Goal: Task Accomplishment & Management: Manage account settings

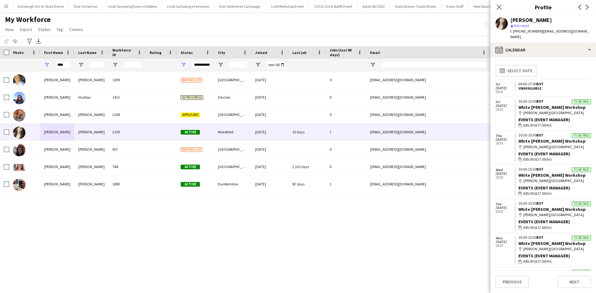
scroll to position [81, 0]
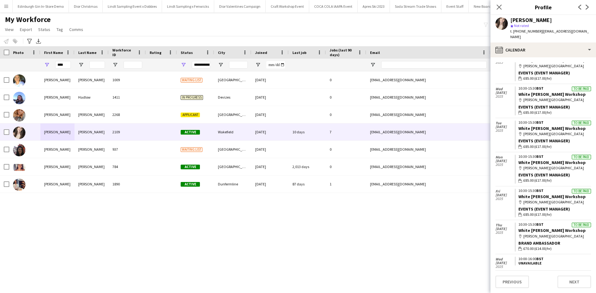
click at [8, 8] on app-icon "Menu" at bounding box center [6, 6] width 5 height 5
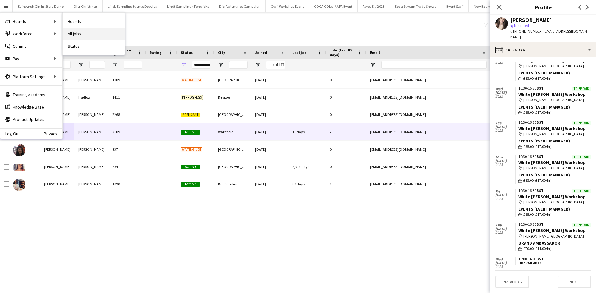
click at [88, 32] on link "All jobs" at bounding box center [94, 34] width 62 height 12
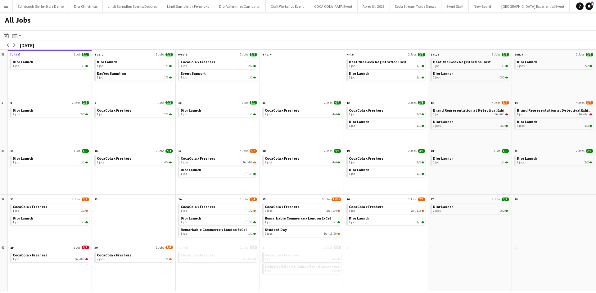
click at [6, 7] on app-icon "Menu" at bounding box center [6, 6] width 5 height 5
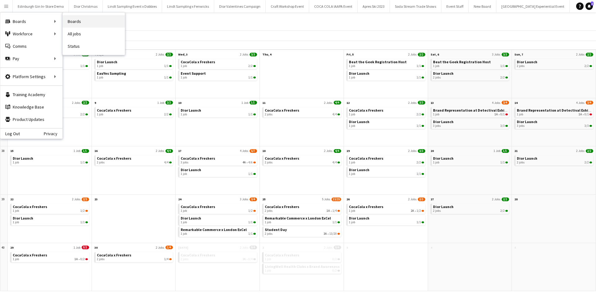
click at [83, 20] on link "Boards" at bounding box center [94, 21] width 62 height 12
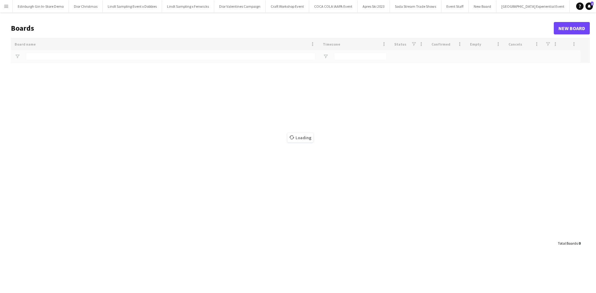
type input "**********"
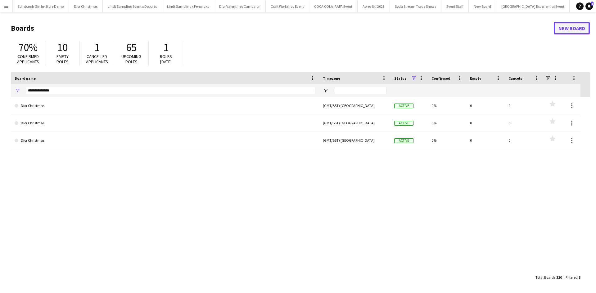
click at [558, 25] on link "New Board" at bounding box center [571, 28] width 36 height 12
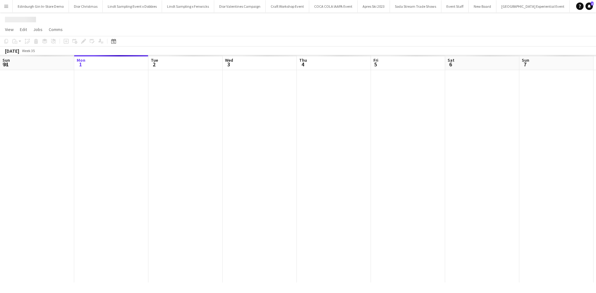
scroll to position [0, 6499]
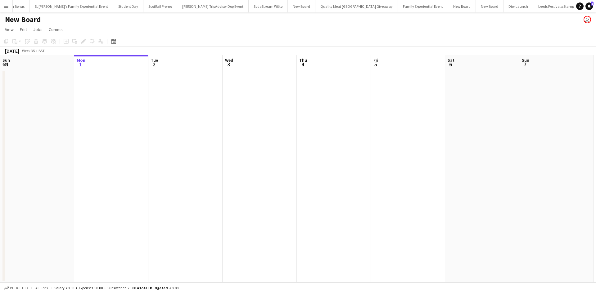
click at [28, 23] on h1 "New Board" at bounding box center [23, 19] width 36 height 9
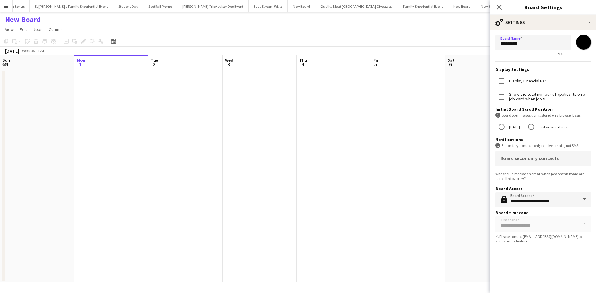
drag, startPoint x: 528, startPoint y: 44, endPoint x: 492, endPoint y: 45, distance: 36.6
click at [492, 45] on form "**********" at bounding box center [542, 140] width 105 height 221
type input "**********"
click at [429, 147] on app-date-cell at bounding box center [408, 176] width 74 height 213
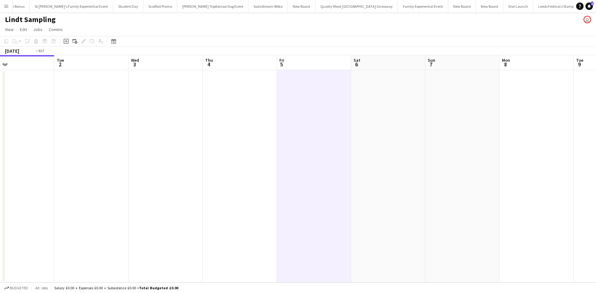
drag, startPoint x: 512, startPoint y: 185, endPoint x: 267, endPoint y: 176, distance: 245.2
click at [122, 173] on app-calendar-viewport "Fri 29 Sat 30 Sun 31 Mon 1 Tue 2 Wed 3 Thu 4 Fri 5 Sat 6 Sun 7 Mon 8 Tue 9 Wed …" at bounding box center [298, 168] width 596 height 227
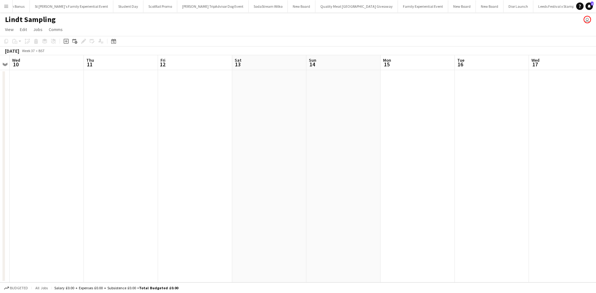
drag, startPoint x: 339, startPoint y: 174, endPoint x: 398, endPoint y: 163, distance: 60.0
click at [170, 159] on app-calendar-viewport "Sun 7 Mon 8 Tue 9 Wed 10 Thu 11 Fri 12 Sat 13 Sun 14 Mon 15 Tue 16 Wed 17 Thu 1…" at bounding box center [298, 168] width 596 height 227
drag, startPoint x: 365, startPoint y: 163, endPoint x: 489, endPoint y: 173, distance: 123.6
click at [191, 152] on app-calendar-viewport "Sun 7 Mon 8 Tue 9 Wed 10 Thu 11 Fri 12 Sat 13 Sun 14 Mon 15 Tue 16 Wed 17 Thu 1…" at bounding box center [298, 168] width 596 height 227
drag, startPoint x: 489, startPoint y: 173, endPoint x: 207, endPoint y: 159, distance: 282.3
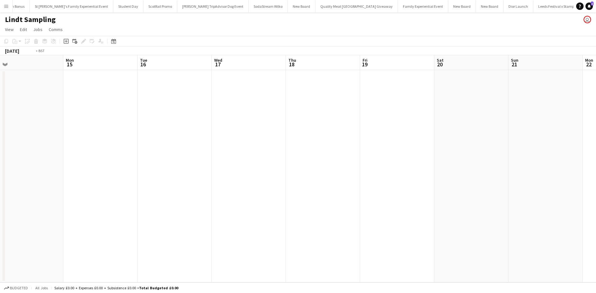
click at [207, 159] on app-calendar-viewport "Thu 11 Fri 12 Sat 13 Sun 14 Mon 15 Tue 16 Wed 17 Thu 18 Fri 19 Sat 20 Sun 21 Mo…" at bounding box center [298, 168] width 596 height 227
drag, startPoint x: 434, startPoint y: 167, endPoint x: 249, endPoint y: 168, distance: 184.6
click at [274, 168] on app-calendar-viewport "Sun 14 Mon 15 Tue 16 Wed 17 Thu 18 Fri 19 Sat 20 Sun 21 Mon 22 Tue 23 Wed 24 Th…" at bounding box center [298, 168] width 596 height 227
drag, startPoint x: 488, startPoint y: 190, endPoint x: 255, endPoint y: 178, distance: 233.3
click at [201, 173] on app-calendar-viewport "Wed 17 Thu 18 Fri 19 Sat 20 Sun 21 Mon 22 Tue 23 Wed 24 Thu 25 Fri 26 Sat 27 Su…" at bounding box center [298, 168] width 596 height 227
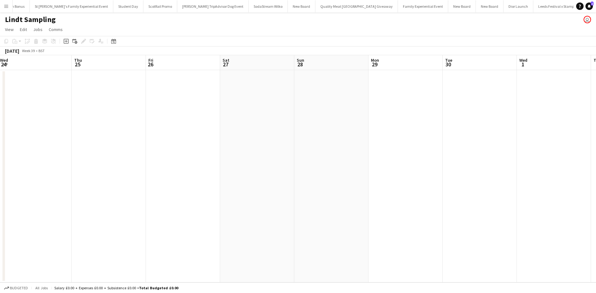
drag, startPoint x: 376, startPoint y: 196, endPoint x: 359, endPoint y: 197, distance: 17.4
click at [270, 195] on app-calendar-viewport "Sun 21 Mon 22 Tue 23 Wed 24 Thu 25 Fri 26 Sat 27 Sun 28 Mon 29 Tue 30 Wed 1 Thu…" at bounding box center [298, 168] width 596 height 227
drag, startPoint x: 241, startPoint y: 184, endPoint x: 257, endPoint y: 183, distance: 16.5
click at [230, 184] on app-calendar-viewport "Tue 23 Wed 24 Thu 25 Fri 26 Sat 27 Sun 28 Mon 29 Tue 30 Wed 1 Thu 2 Fri 3 Sat 4…" at bounding box center [298, 168] width 596 height 227
click at [247, 186] on app-calendar-viewport "Tue 30 Wed 1 Thu 2 Fri 3 Sat 4 Sun 5 Mon 6 Tue 7 Wed 8 Thu 9 Fri 10 Sat 11 Sun …" at bounding box center [298, 168] width 596 height 227
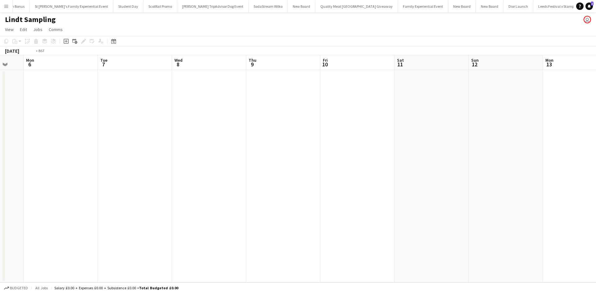
drag, startPoint x: 418, startPoint y: 199, endPoint x: 340, endPoint y: 195, distance: 77.7
click at [219, 187] on app-calendar-viewport "Fri 3 Sat 4 Sun 5 Mon 6 Tue 7 Wed 8 Thu 9 Fri 10 Sat 11 Sun 12 Mon 13 Tue 14 We…" at bounding box center [298, 168] width 596 height 227
drag, startPoint x: 377, startPoint y: 201, endPoint x: 381, endPoint y: 201, distance: 4.4
click at [226, 189] on app-calendar-viewport "Sun 5 Mon 6 Tue 7 Wed 8 Thu 9 Fri 10 Sat 11 Sun 12 Mon 13 Tue 14 Wed 15 Thu 16 …" at bounding box center [298, 168] width 596 height 227
drag, startPoint x: 434, startPoint y: 208, endPoint x: 414, endPoint y: 208, distance: 20.2
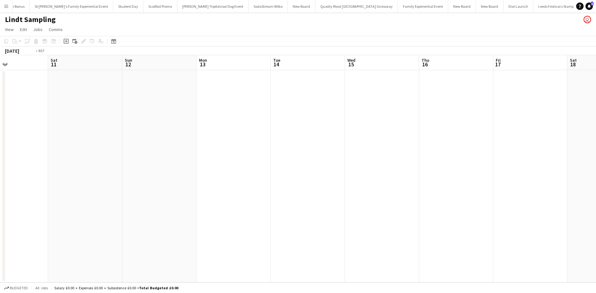
click at [151, 186] on app-calendar-viewport "Tue 7 Wed 8 Thu 9 Fri 10 Sat 11 Sun 12 Mon 13 Tue 14 Wed 15 Thu 16 Fri 17 Sat 1…" at bounding box center [298, 168] width 596 height 227
drag, startPoint x: 405, startPoint y: 208, endPoint x: 154, endPoint y: 186, distance: 252.0
click at [152, 186] on app-calendar-viewport "Sat 11 Sun 12 Mon 13 Tue 14 Wed 15 Thu 16 Fri 17 Sat 18 Sun 19 Mon 20 Tue 21 We…" at bounding box center [298, 168] width 596 height 227
drag, startPoint x: 442, startPoint y: 204, endPoint x: 254, endPoint y: 186, distance: 189.2
click at [166, 183] on app-calendar-viewport "Wed 15 Thu 16 Fri 17 Sat 18 Sun 19 Mon 20 Tue 21 Wed 22 Thu 23 Fri 24 Sat 25 Su…" at bounding box center [298, 168] width 596 height 227
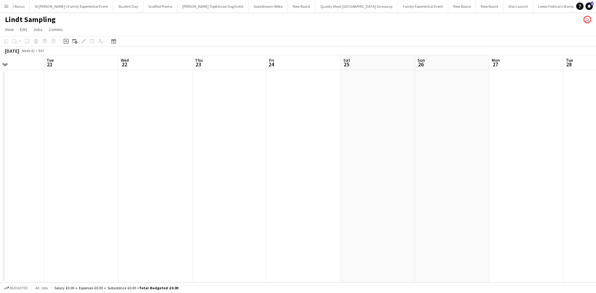
drag, startPoint x: 294, startPoint y: 188, endPoint x: 325, endPoint y: 190, distance: 30.4
click at [186, 182] on app-calendar-viewport "Sat 18 Sun 19 Mon 20 Tue 21 Wed 22 Thu 23 Fri 24 Sat 25 Sun 26 Mon 27 Tue 28 We…" at bounding box center [298, 168] width 596 height 227
click at [208, 183] on app-calendar-viewport "Wed 22 Thu 23 Fri 24 Sat 25 Sun 26 Mon 27 Tue 28 Wed 29 Thu 30 Fri 31 Sat 1 Sun…" at bounding box center [298, 168] width 596 height 227
drag, startPoint x: 401, startPoint y: 192, endPoint x: 195, endPoint y: 171, distance: 207.0
click at [141, 171] on app-calendar-viewport "Tue 28 Wed 29 Thu 30 Fri 31 Sat 1 Sun 2 Mon 3 Tue 4 Wed 5 Thu 6 Fri 7 Sat 8 Sun…" at bounding box center [298, 168] width 596 height 227
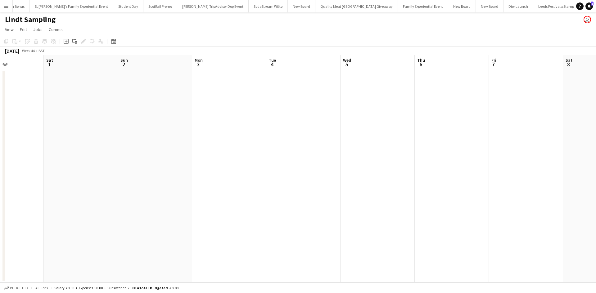
drag, startPoint x: 337, startPoint y: 187, endPoint x: 201, endPoint y: 170, distance: 136.9
click at [177, 170] on app-calendar-viewport "Wed 29 Thu 30 Fri 31 Sat 1 Sun 2 Mon 3 Tue 4 Wed 5 Thu 6 Fri 7 Sat 8 Sun 9 Mon …" at bounding box center [298, 168] width 596 height 227
drag, startPoint x: 382, startPoint y: 175, endPoint x: 324, endPoint y: 172, distance: 57.5
click at [327, 174] on app-calendar-viewport "Fri 31 Sat 1 Sun 2 Mon 3 Tue 4 Wed 5 Thu 6 Fri 7 Sat 8 Sun 9 Mon 10 Tue 11 Wed …" at bounding box center [298, 168] width 596 height 227
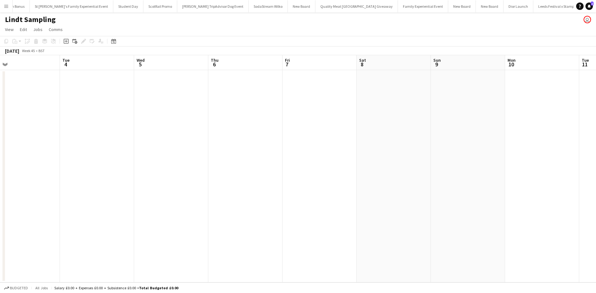
click at [223, 105] on app-date-cell at bounding box center [245, 176] width 74 height 213
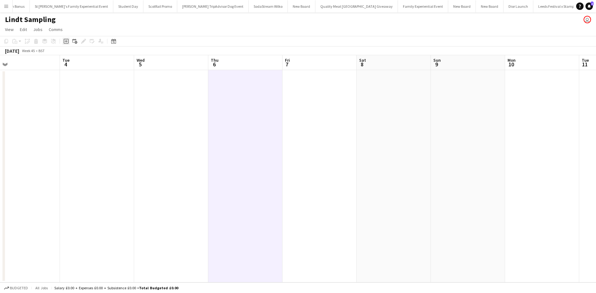
click at [68, 41] on icon "Add job" at bounding box center [66, 41] width 5 height 5
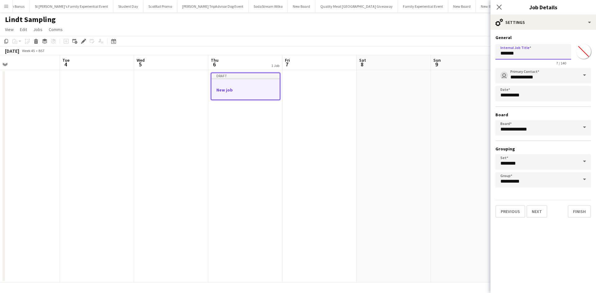
drag, startPoint x: 528, startPoint y: 53, endPoint x: 490, endPoint y: 51, distance: 38.2
click at [490, 51] on form "**********" at bounding box center [542, 126] width 105 height 183
type input "**********"
click at [531, 210] on button "Next" at bounding box center [536, 211] width 21 height 12
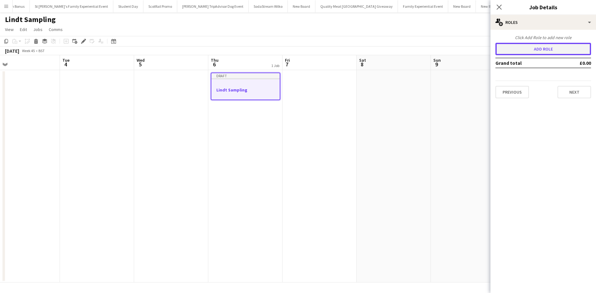
click at [538, 53] on button "Add role" at bounding box center [543, 49] width 96 height 12
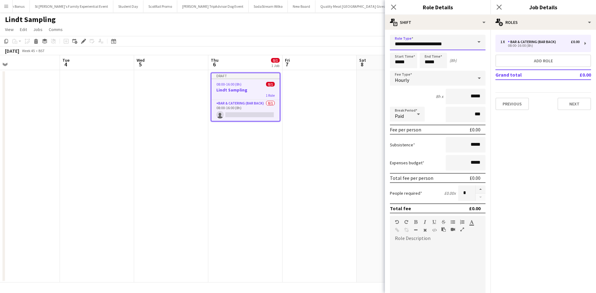
drag, startPoint x: 454, startPoint y: 47, endPoint x: 389, endPoint y: 42, distance: 65.4
click at [389, 42] on form "**********" at bounding box center [437, 228] width 105 height 386
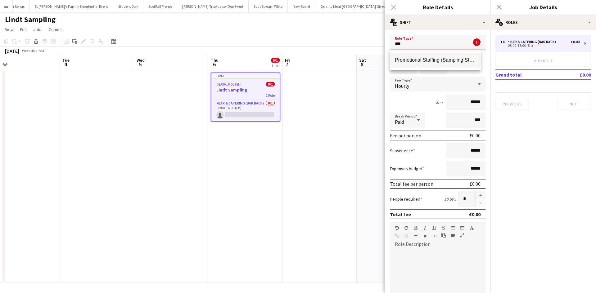
click at [406, 61] on span "Promotional Staffing (Sampling Staff)" at bounding box center [435, 60] width 81 height 6
type input "**********"
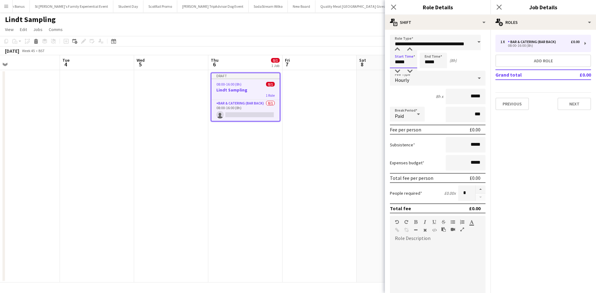
scroll to position [0, 0]
drag, startPoint x: 405, startPoint y: 61, endPoint x: 387, endPoint y: 61, distance: 18.0
click at [387, 61] on form "**********" at bounding box center [437, 228] width 105 height 386
type input "*****"
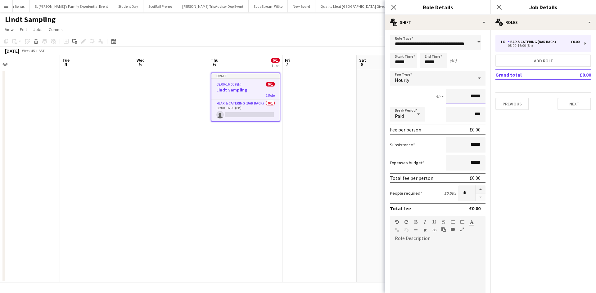
click at [467, 94] on input "*****" at bounding box center [465, 97] width 40 height 16
type input "******"
click at [439, 257] on div at bounding box center [438, 281] width 96 height 74
click at [335, 226] on app-date-cell at bounding box center [319, 176] width 74 height 213
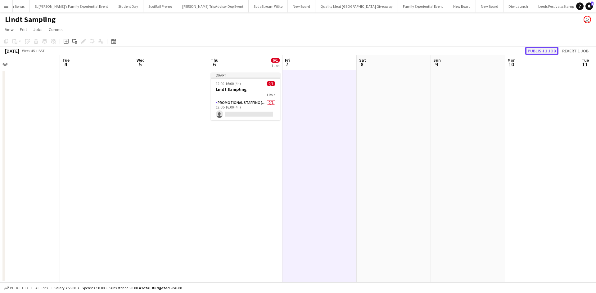
click at [533, 52] on button "Publish 1 job" at bounding box center [541, 51] width 33 height 8
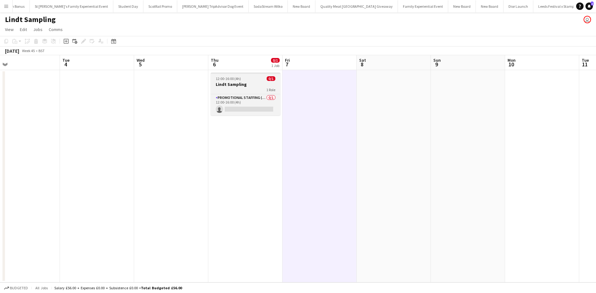
click at [253, 89] on div "1 Role" at bounding box center [245, 89] width 69 height 5
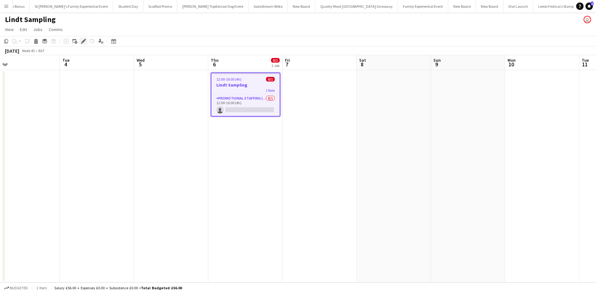
click at [86, 42] on icon "Edit" at bounding box center [83, 41] width 5 height 5
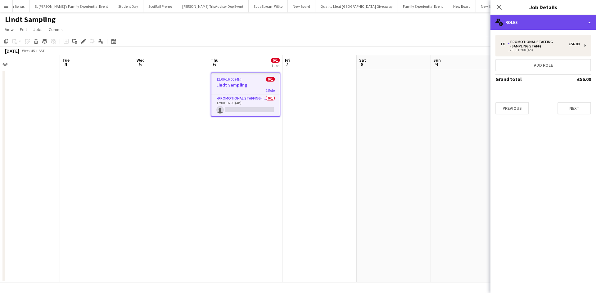
click at [546, 19] on div "multiple-users-add Roles" at bounding box center [542, 22] width 105 height 15
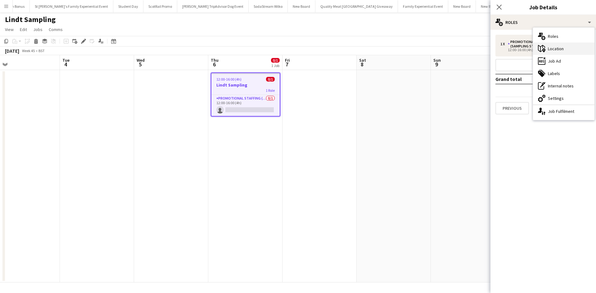
click at [566, 48] on div "maps-pin-1 Location" at bounding box center [563, 49] width 61 height 12
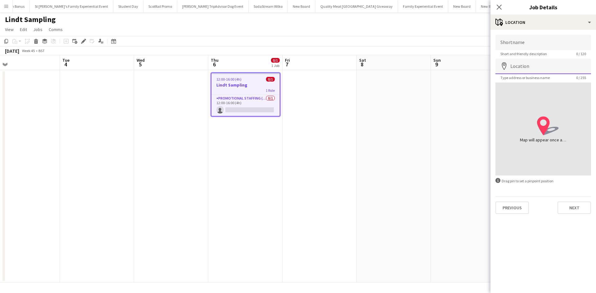
click at [513, 68] on input "Location" at bounding box center [543, 67] width 96 height 16
paste input "**********"
type input "**********"
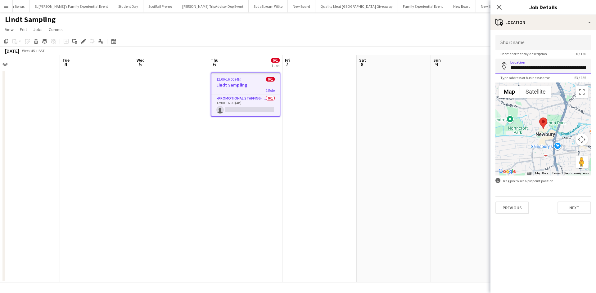
drag, startPoint x: 539, startPoint y: 69, endPoint x: 508, endPoint y: 69, distance: 31.0
click at [508, 69] on input "**********" at bounding box center [543, 67] width 96 height 16
click at [518, 40] on input "Shortname" at bounding box center [543, 43] width 96 height 16
paste input "**********"
type input "**********"
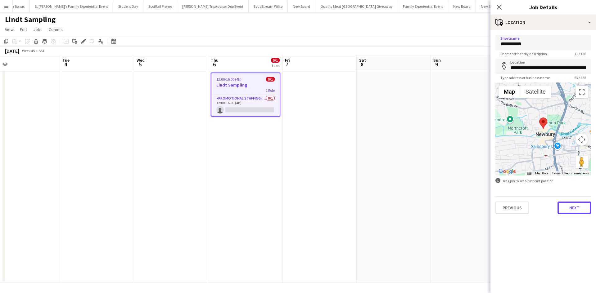
click at [564, 207] on button "Next" at bounding box center [574, 208] width 34 height 12
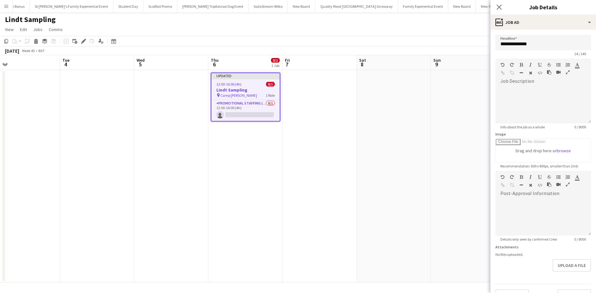
click at [454, 190] on app-date-cell at bounding box center [468, 176] width 74 height 213
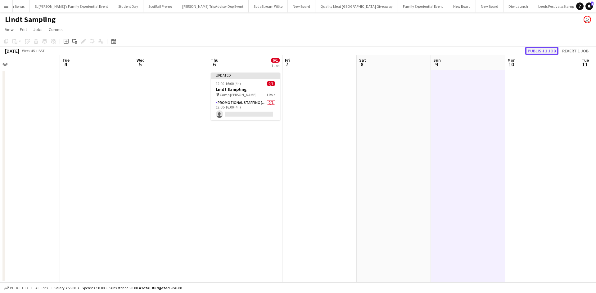
click at [544, 49] on button "Publish 1 job" at bounding box center [541, 51] width 33 height 8
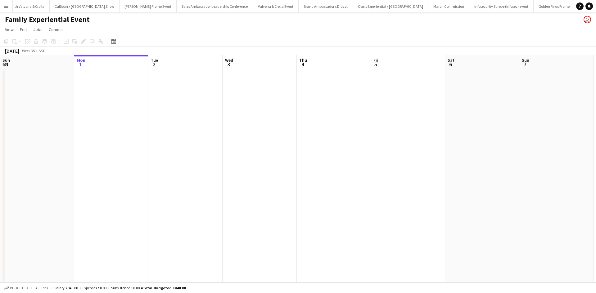
scroll to position [0, 5943]
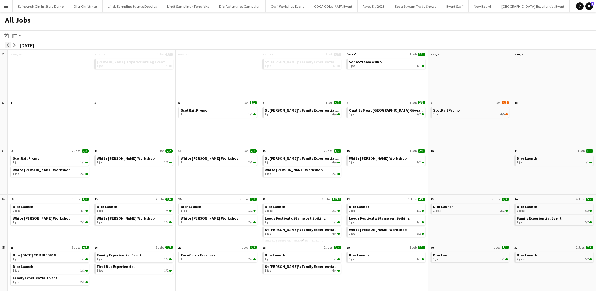
scroll to position [0, 6026]
click at [16, 44] on app-icon "arrow-right" at bounding box center [14, 45] width 4 height 4
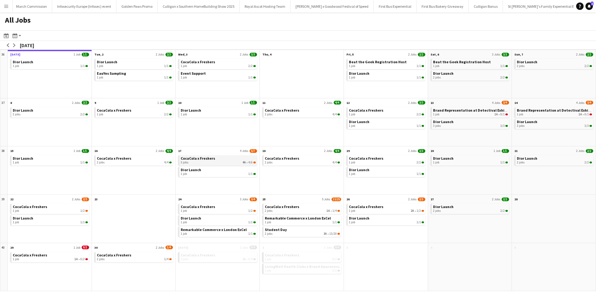
click at [194, 161] on div "3 jobs 4A • 4/6" at bounding box center [218, 163] width 75 height 4
click at [4, 6] on app-icon "Menu" at bounding box center [6, 6] width 5 height 5
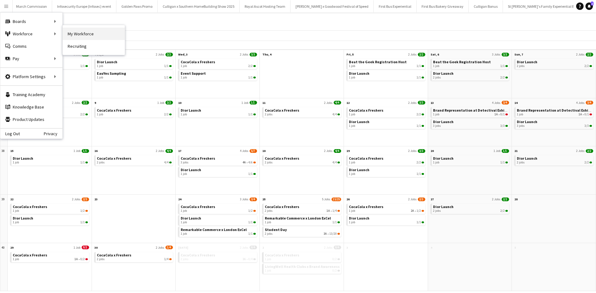
click at [71, 31] on link "My Workforce" at bounding box center [94, 34] width 62 height 12
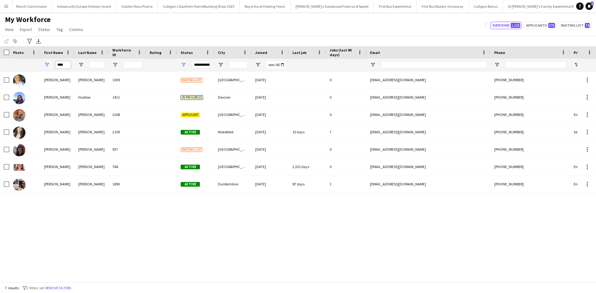
drag, startPoint x: 67, startPoint y: 62, endPoint x: 43, endPoint y: 68, distance: 25.4
click at [43, 68] on div "****" at bounding box center [57, 65] width 34 height 12
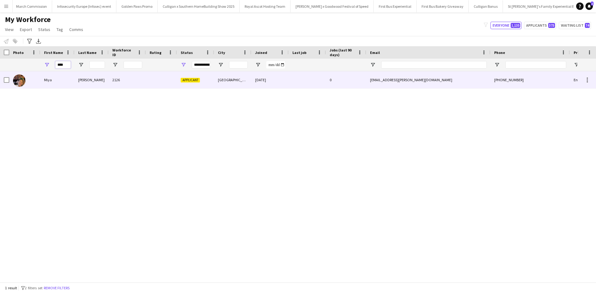
type input "****"
click at [48, 78] on div "Miya" at bounding box center [57, 79] width 34 height 17
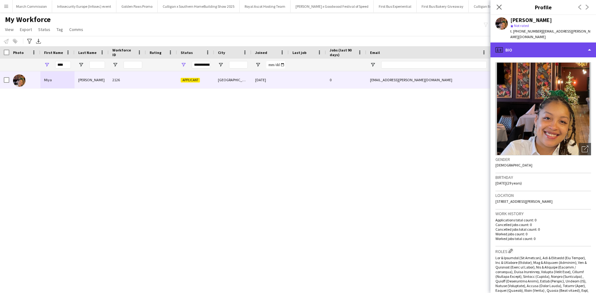
click at [513, 43] on div "profile Bio" at bounding box center [542, 50] width 105 height 15
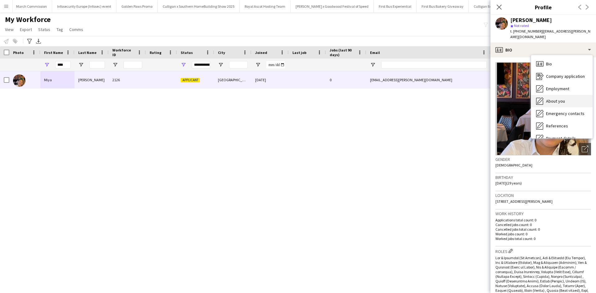
click at [545, 95] on div "About you About you" at bounding box center [561, 101] width 61 height 12
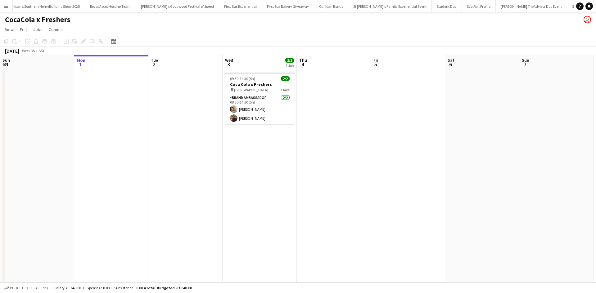
scroll to position [0, 6207]
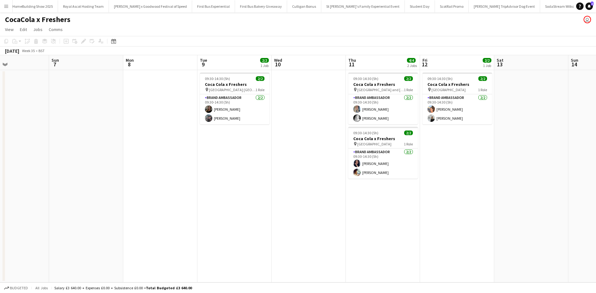
drag, startPoint x: 541, startPoint y: 186, endPoint x: 50, endPoint y: 159, distance: 491.5
click at [53, 159] on app-calendar-viewport "Wed 3 2/2 1 Job Thu 4 Fri 5 Sat 6 Sun 7 Mon 8 Tue 9 2/2 1 Job Wed 10 Thu 11 4/4…" at bounding box center [298, 168] width 596 height 227
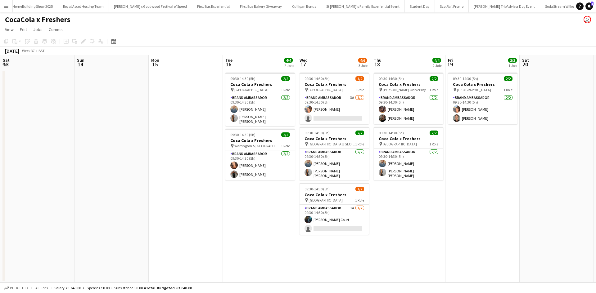
scroll to position [0, 262]
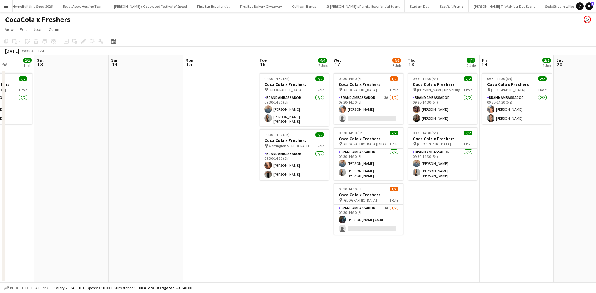
drag, startPoint x: 425, startPoint y: 200, endPoint x: 0, endPoint y: 164, distance: 426.2
click at [0, 164] on app-calendar-viewport "Tue 9 2/2 1 Job Wed 10 Thu 11 4/4 2 Jobs Fri 12 2/2 1 Job Sat 13 Sun 14 Mon 15 …" at bounding box center [298, 168] width 596 height 227
click at [373, 214] on app-card-role "Brand Ambassador 1A 1/2 09:30-14:30 (5h) Craig Court single-neutral-actions" at bounding box center [367, 220] width 69 height 30
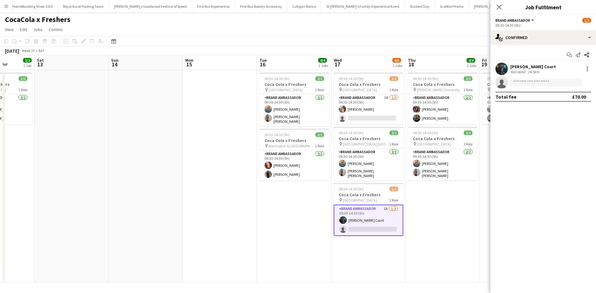
click at [266, 233] on app-date-cell "09:30-14:30 (5h) 2/2 Coca Cola x Freshers pin Solihull College Blossomfield Cam…" at bounding box center [294, 176] width 74 height 213
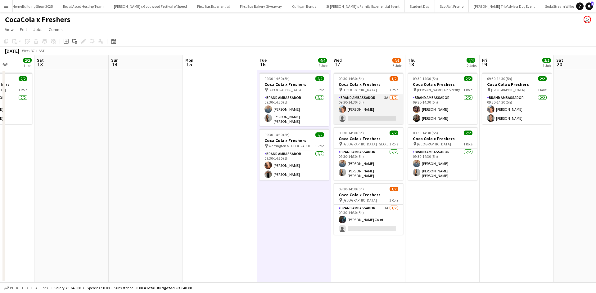
click at [375, 110] on app-card-role "Brand Ambassador 3A 1/2 09:30-14:30 (5h) Aisha Patel single-neutral-actions" at bounding box center [367, 109] width 69 height 30
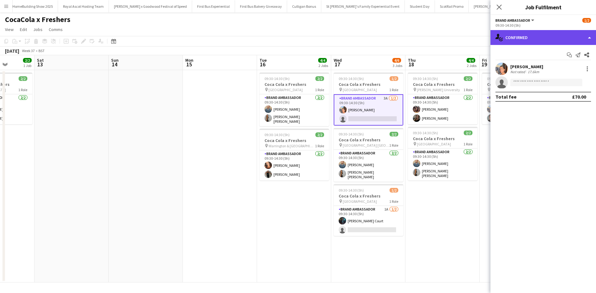
click at [529, 38] on div "single-neutral-actions-check-2 Confirmed" at bounding box center [542, 37] width 105 height 15
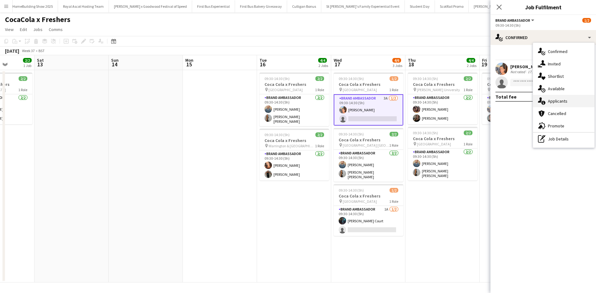
click at [552, 103] on div "single-neutral-actions-information Applicants" at bounding box center [563, 101] width 61 height 12
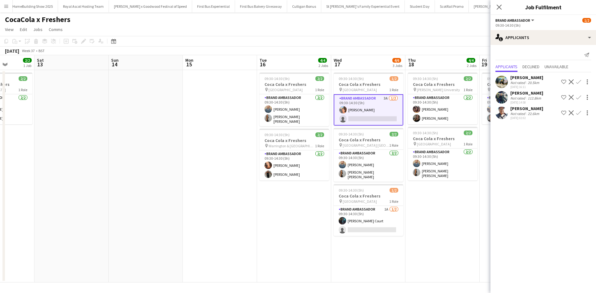
click at [434, 225] on app-date-cell "09:30-14:30 (5h) 2/2 Coca Cola x Freshers pin Robert Gordon University 1 Role B…" at bounding box center [442, 176] width 74 height 213
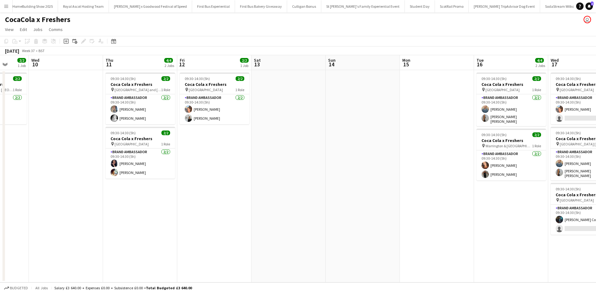
scroll to position [0, 178]
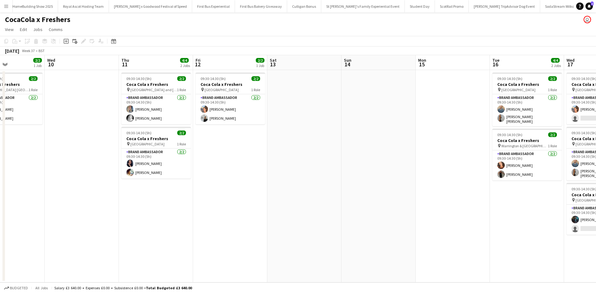
drag, startPoint x: 119, startPoint y: 215, endPoint x: 352, endPoint y: 175, distance: 236.0
click at [352, 175] on app-calendar-viewport "Sun 7 Mon 8 Tue 9 2/2 1 Job Wed 10 Thu 11 4/4 2 Jobs Fri 12 2/2 1 Job Sat 13 Su…" at bounding box center [298, 168] width 596 height 227
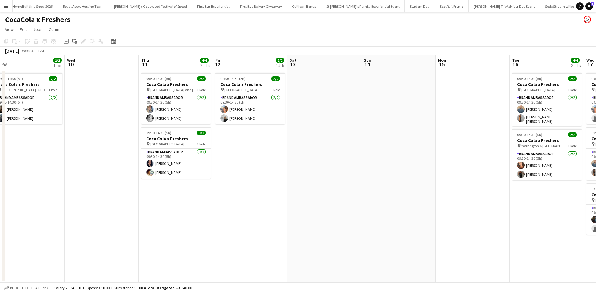
scroll to position [0, 232]
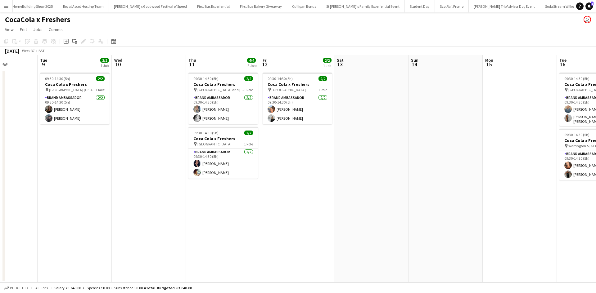
drag, startPoint x: 199, startPoint y: 213, endPoint x: 110, endPoint y: 206, distance: 89.0
click at [116, 206] on app-calendar-viewport "Sat 6 Sun 7 Mon 8 Tue 9 2/2 1 Job Wed 10 Thu 11 4/4 2 Jobs Fri 12 2/2 1 Job Sat…" at bounding box center [298, 168] width 596 height 227
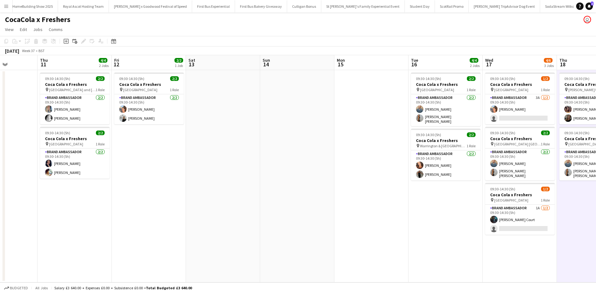
scroll to position [0, 187]
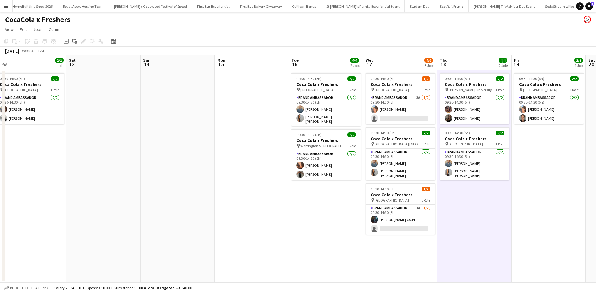
drag, startPoint x: 324, startPoint y: 204, endPoint x: 206, endPoint y: 204, distance: 117.9
click at [206, 204] on app-calendar-viewport "Mon 8 Tue 9 2/2 1 Job Wed 10 Thu 11 4/4 2 Jobs Fri 12 2/2 1 Job Sat 13 Sun 14 M…" at bounding box center [298, 168] width 596 height 227
click at [409, 109] on app-card-role "Brand Ambassador 3A 1/2 09:30-14:30 (5h) Aisha Patel single-neutral-actions" at bounding box center [399, 109] width 69 height 30
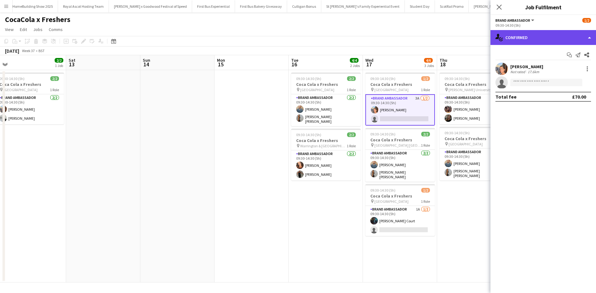
click at [517, 38] on div "single-neutral-actions-check-2 Confirmed" at bounding box center [542, 37] width 105 height 15
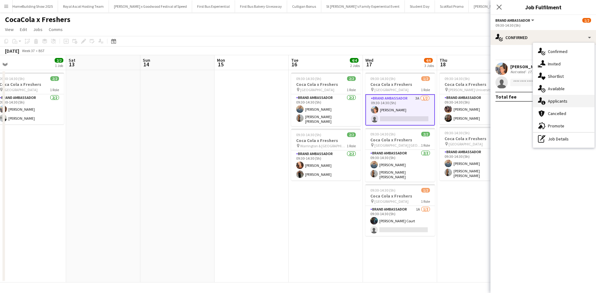
click at [544, 104] on icon at bounding box center [543, 103] width 4 height 4
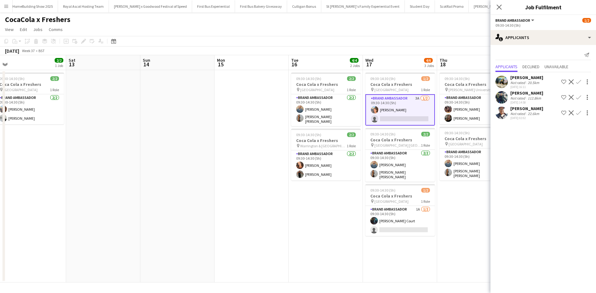
click at [199, 120] on app-date-cell at bounding box center [177, 176] width 74 height 213
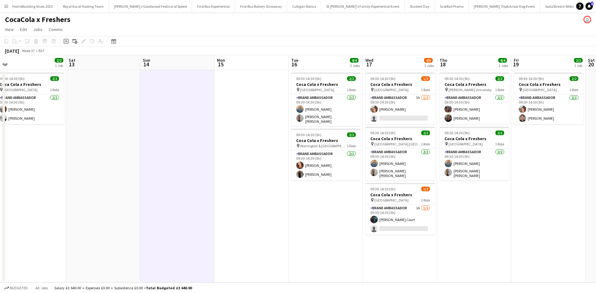
drag, startPoint x: 8, startPoint y: 3, endPoint x: 9, endPoint y: 9, distance: 6.3
click at [8, 3] on button "Menu" at bounding box center [6, 6] width 12 height 12
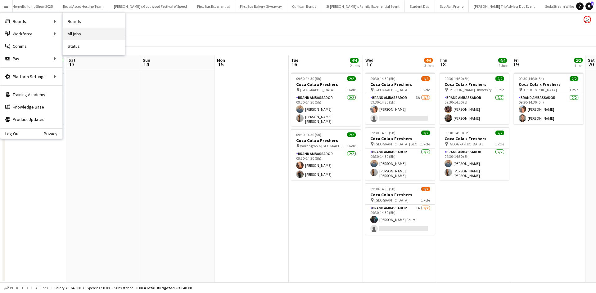
click at [88, 34] on link "All jobs" at bounding box center [94, 34] width 62 height 12
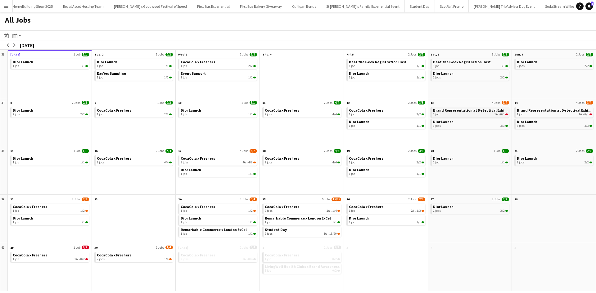
click at [440, 110] on span "Brand Representation at Detectival Exhibition" at bounding box center [474, 110] width 82 height 5
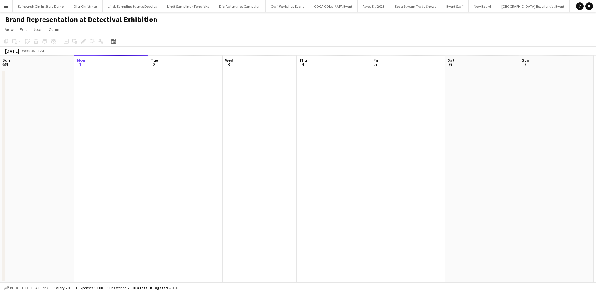
scroll to position [0, 6588]
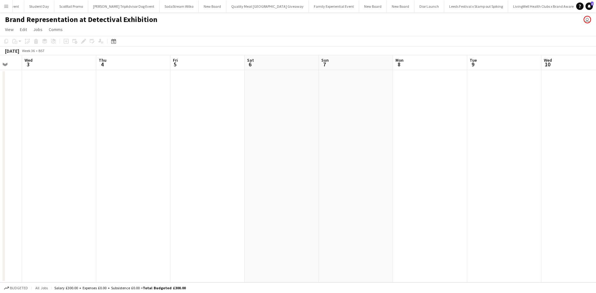
drag, startPoint x: 437, startPoint y: 122, endPoint x: 79, endPoint y: 130, distance: 357.8
click at [82, 130] on app-calendar-viewport "Sun 31 Mon 1 Tue 2 Wed 3 Thu 4 Fri 5 Sat 6 Sun 7 Mon 8 Tue 9 Wed 10 Thu 11 Fri …" at bounding box center [298, 168] width 596 height 227
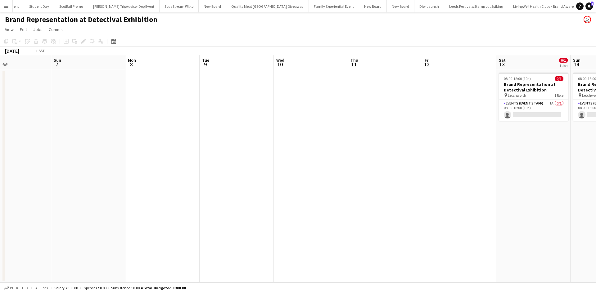
drag, startPoint x: 425, startPoint y: 151, endPoint x: 138, endPoint y: 142, distance: 287.1
click at [140, 143] on app-calendar-viewport "Thu 4 Fri 5 Sat 6 Sun 7 Mon 8 Tue 9 Wed 10 Thu 11 Fri 12 Sat 13 0/1 1 Job Sun 1…" at bounding box center [298, 168] width 596 height 227
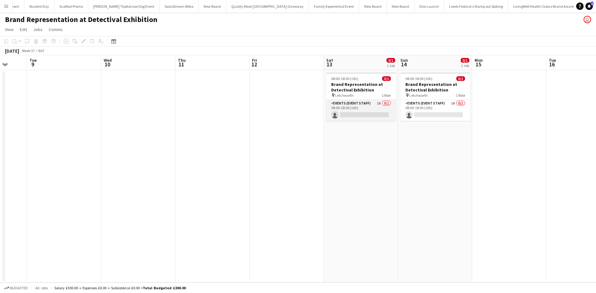
click at [375, 110] on app-card-role "Events (Event Staff) 1A 0/1 08:00-18:00 (10h) single-neutral-actions" at bounding box center [360, 110] width 69 height 21
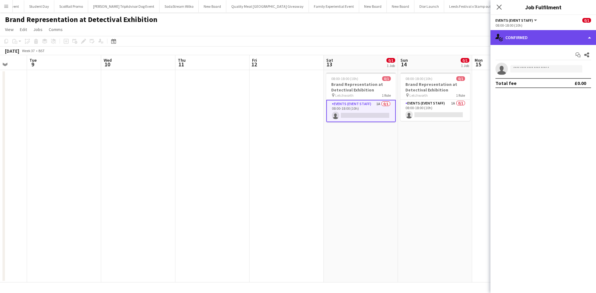
click at [514, 37] on div "single-neutral-actions-check-2 Confirmed" at bounding box center [542, 37] width 105 height 15
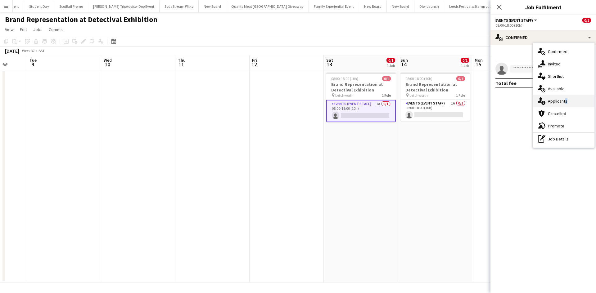
click at [564, 99] on div "single-neutral-actions-information Applicants" at bounding box center [563, 101] width 61 height 12
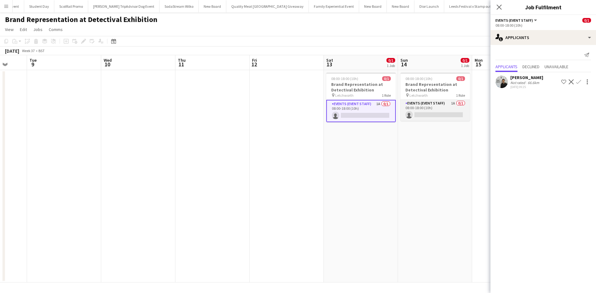
click at [450, 112] on app-card-role "Events (Event Staff) 1A 0/1 08:00-18:00 (10h) single-neutral-actions" at bounding box center [434, 110] width 69 height 21
